Goal: Information Seeking & Learning: Check status

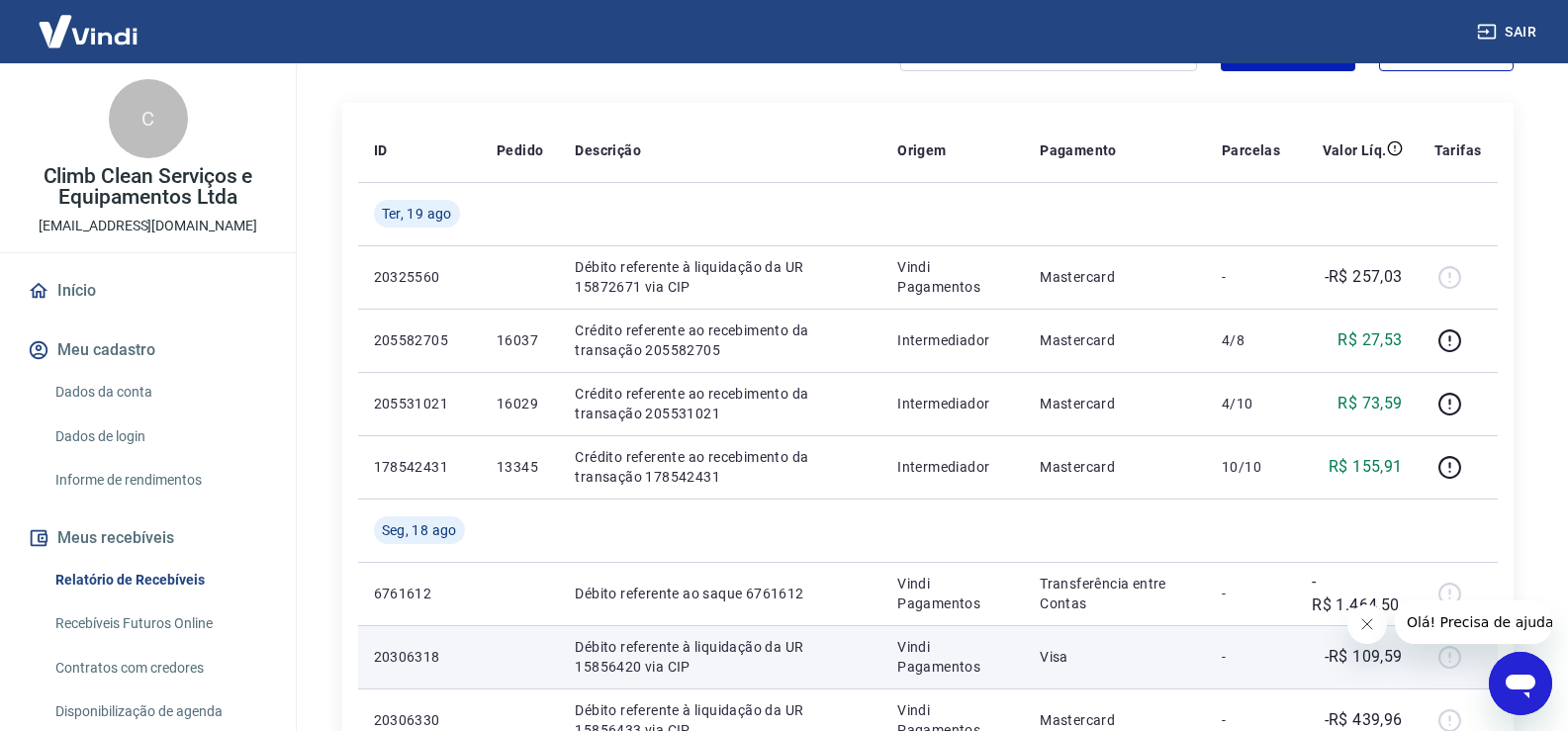
scroll to position [301, 0]
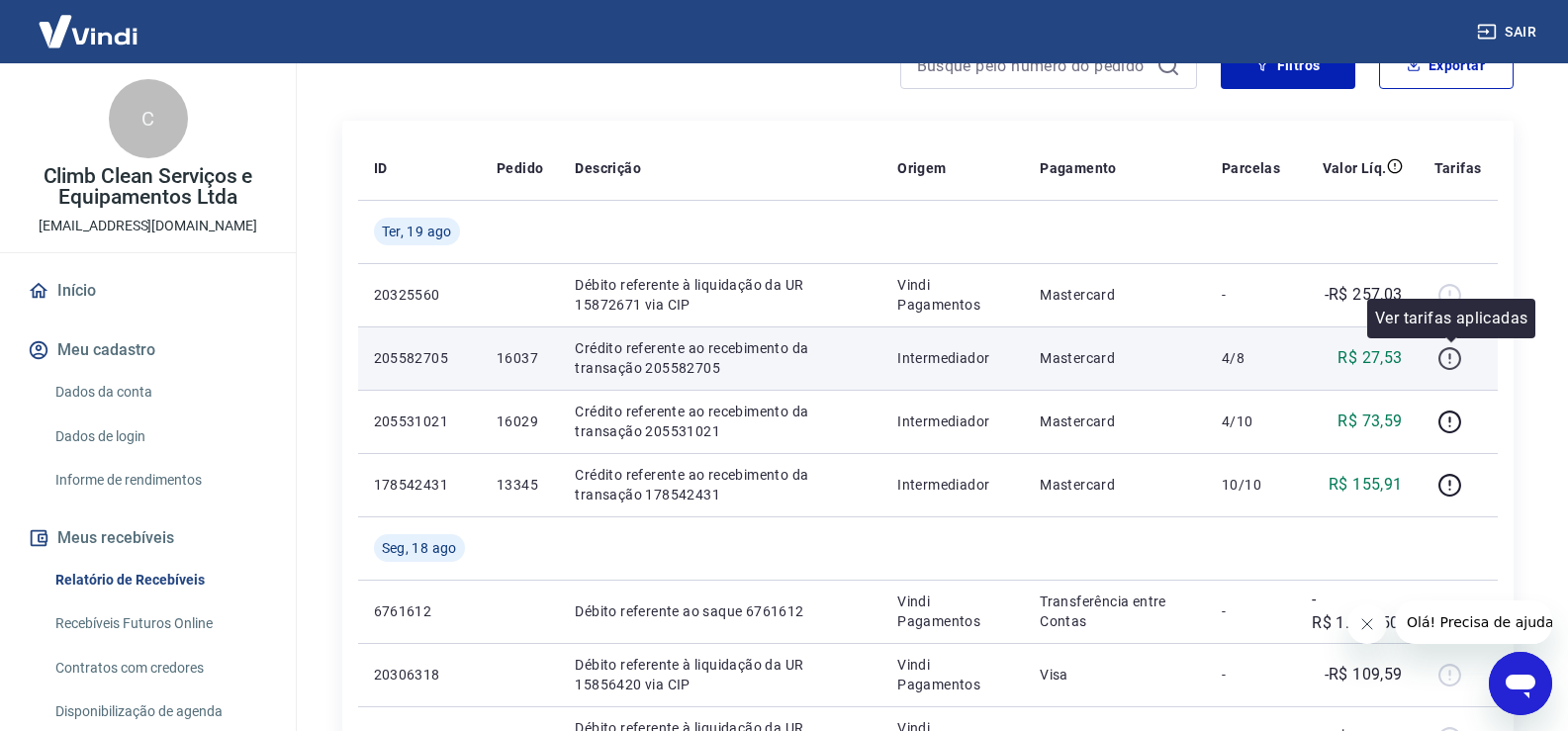
click at [1449, 358] on icon "button" at bounding box center [1449, 358] width 25 height 25
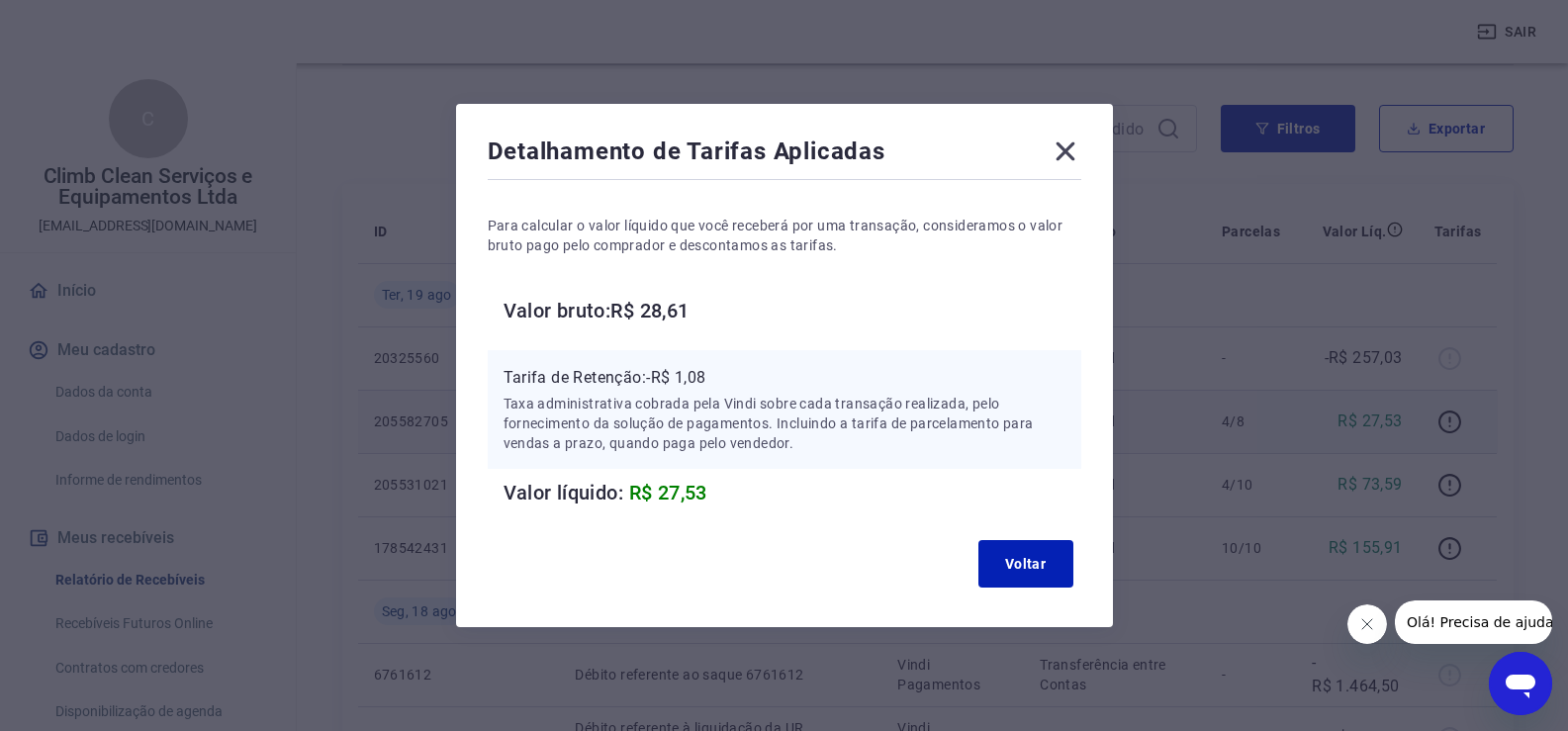
scroll to position [203, 0]
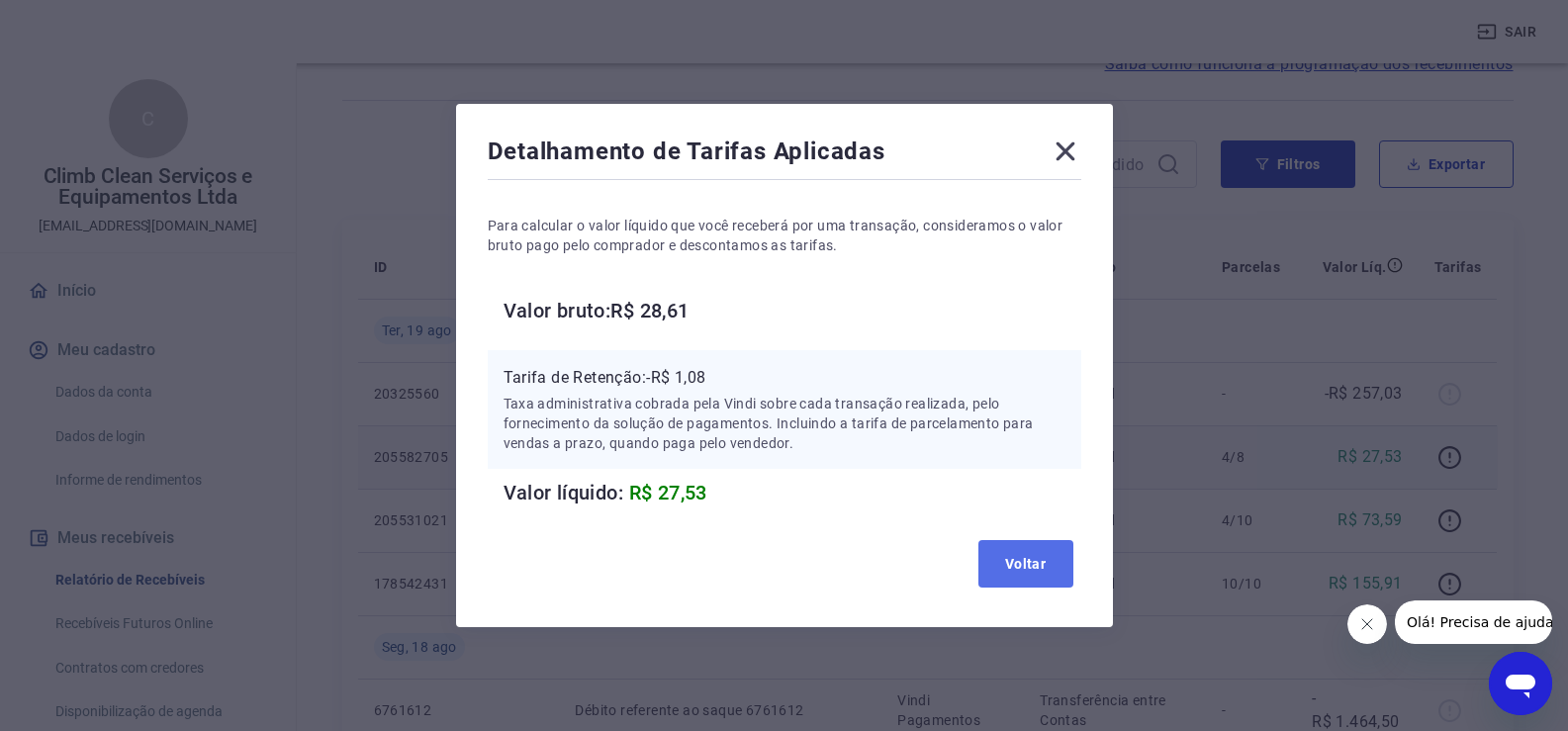
click at [1003, 560] on button "Voltar" at bounding box center [1026, 564] width 95 height 48
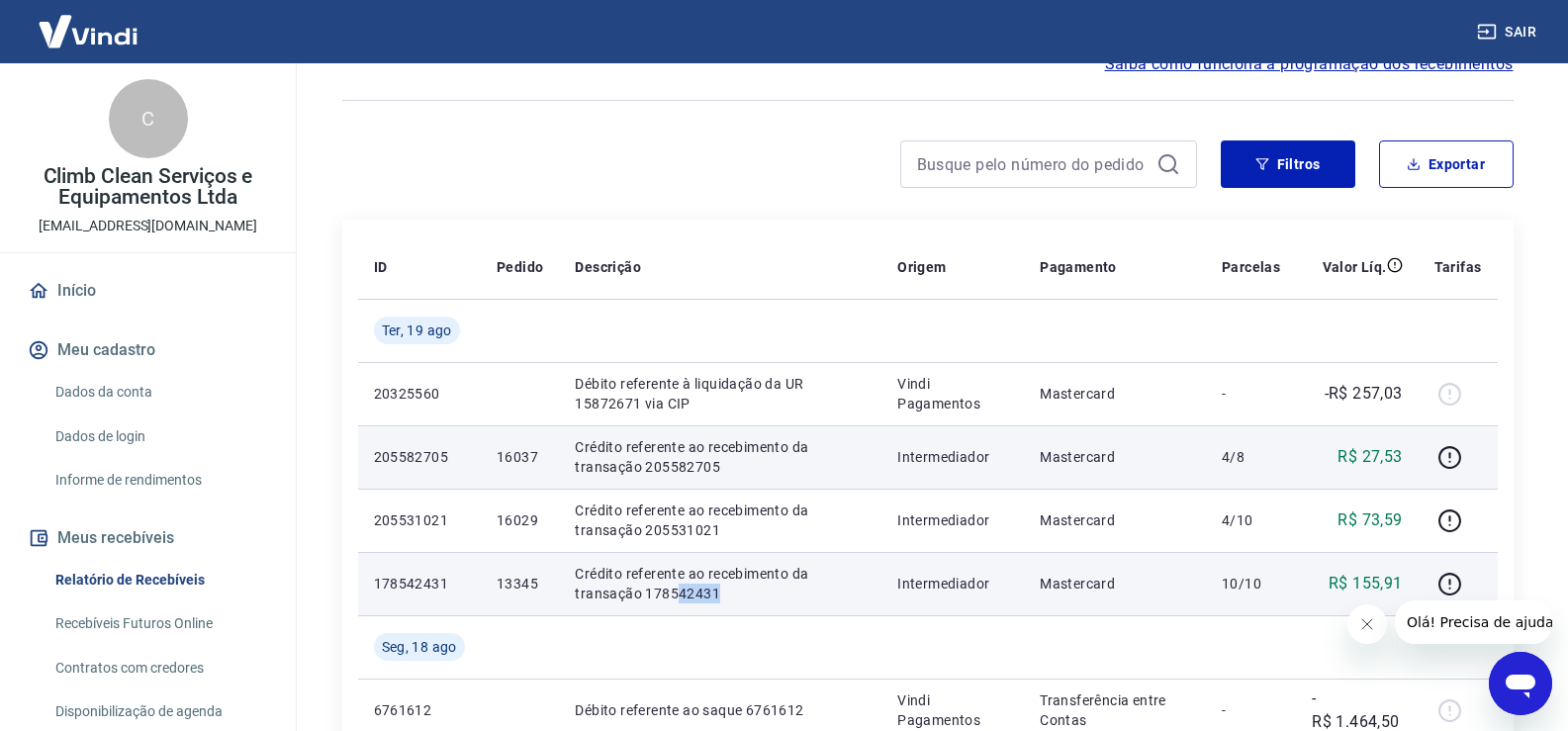
drag, startPoint x: 678, startPoint y: 591, endPoint x: 724, endPoint y: 590, distance: 46.0
click at [724, 590] on p "Crédito referente ao recebimento da transação 178542431" at bounding box center [720, 583] width 290 height 40
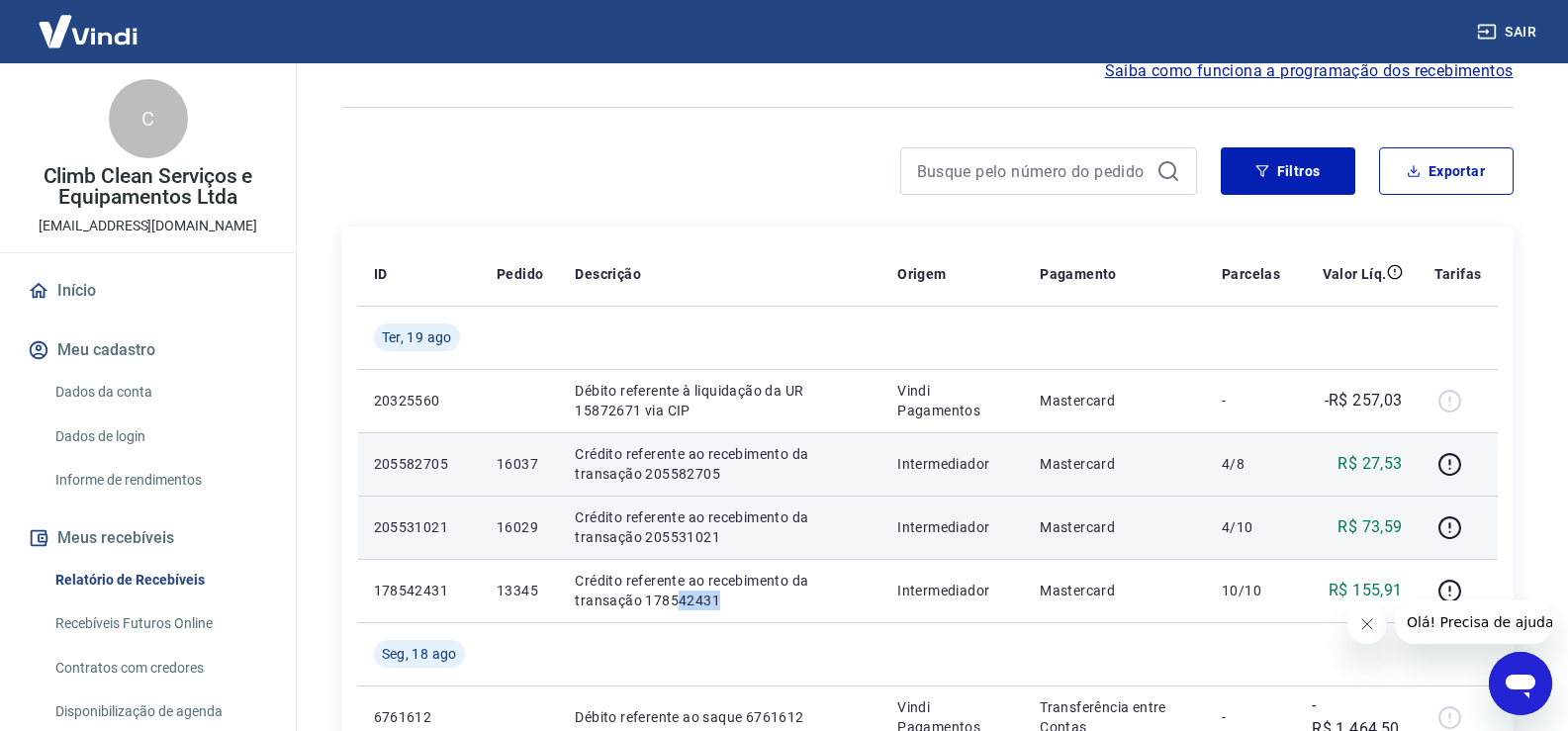
scroll to position [198, 0]
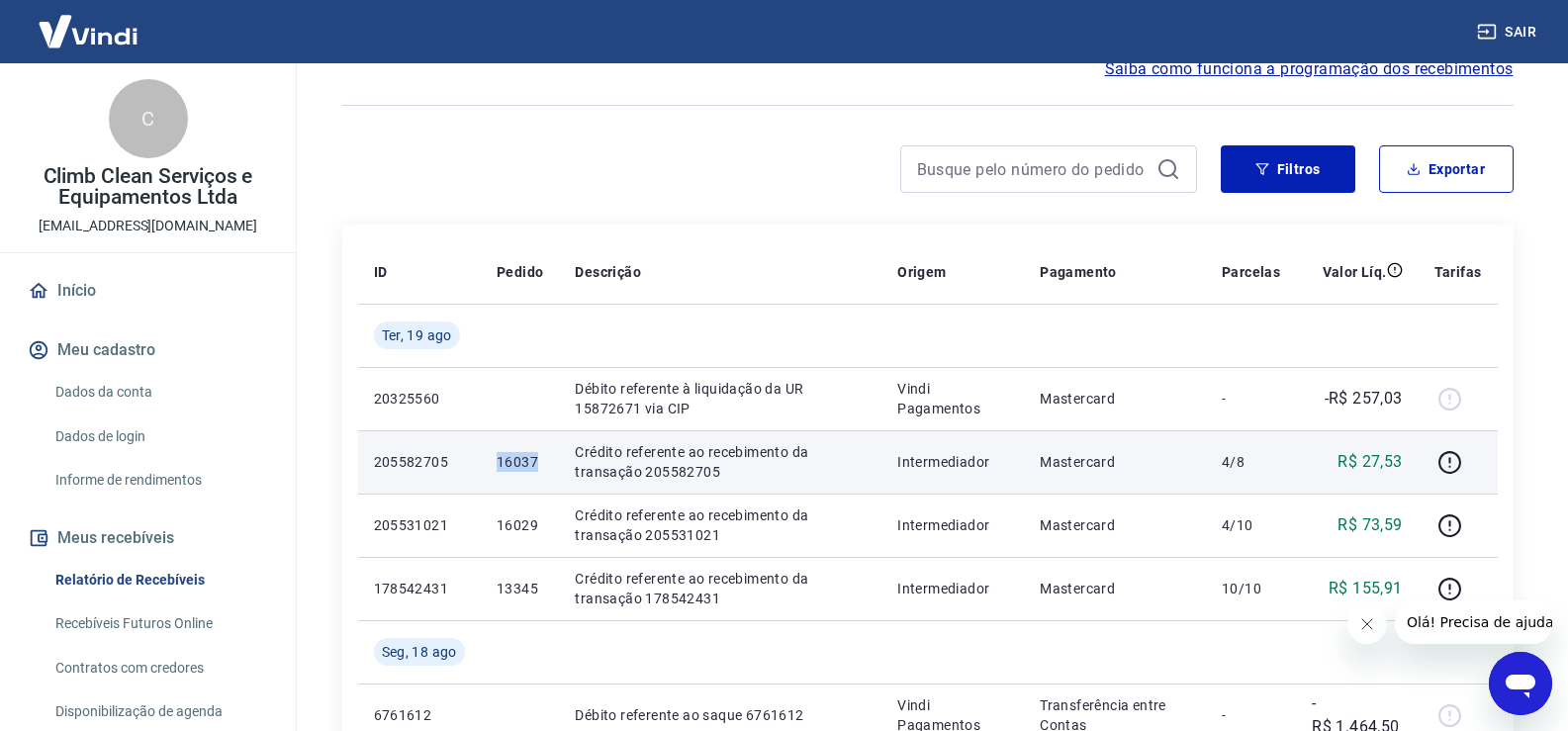
drag, startPoint x: 494, startPoint y: 459, endPoint x: 549, endPoint y: 463, distance: 55.1
click at [549, 463] on td "16037" at bounding box center [519, 462] width 78 height 63
copy p "16037"
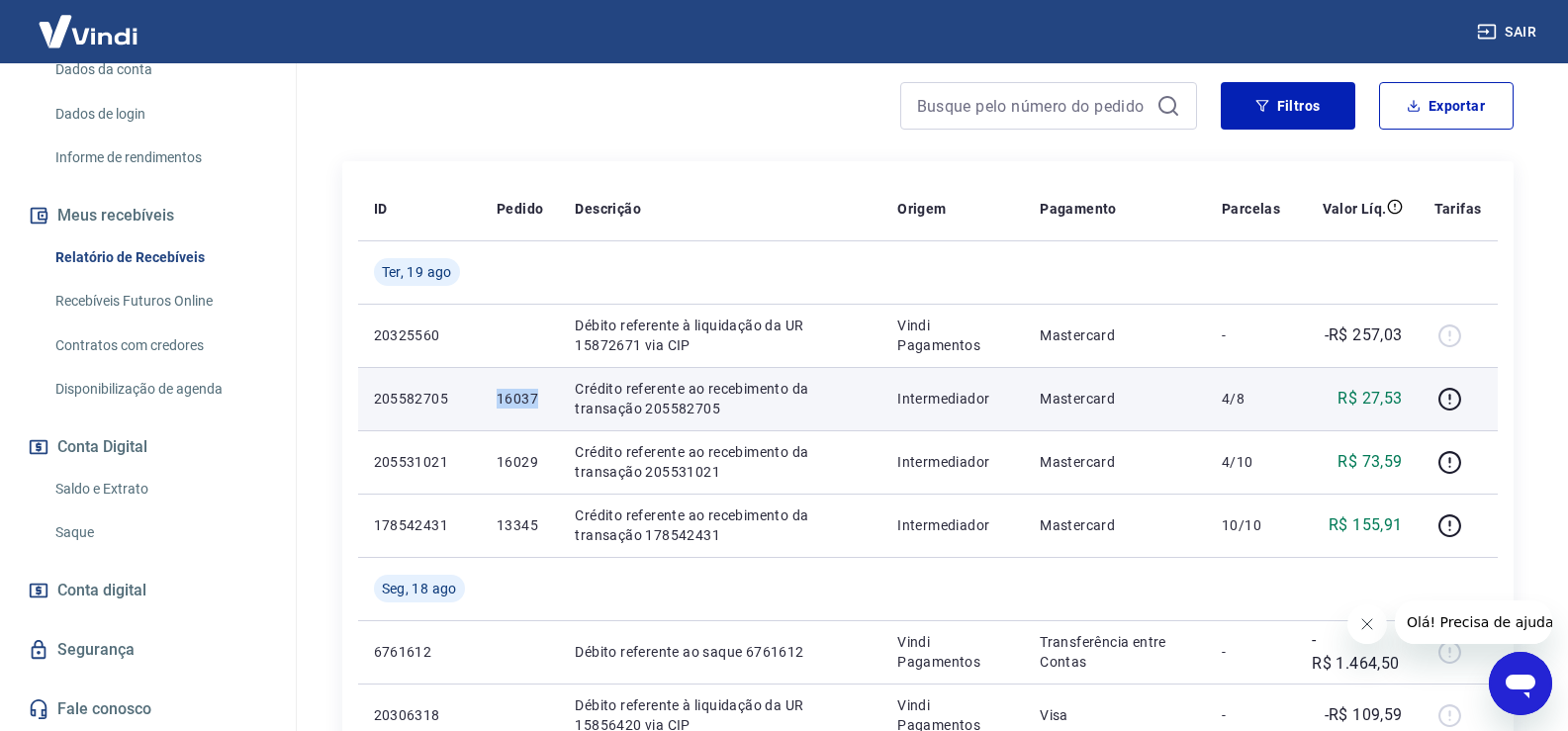
scroll to position [296, 0]
